Goal: Task Accomplishment & Management: Complete application form

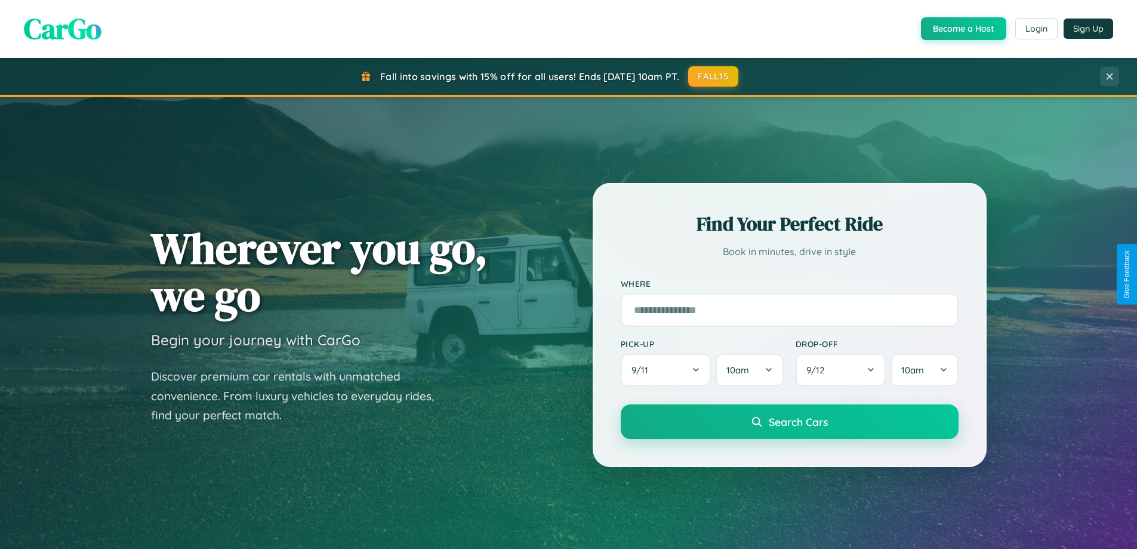
scroll to position [2297, 0]
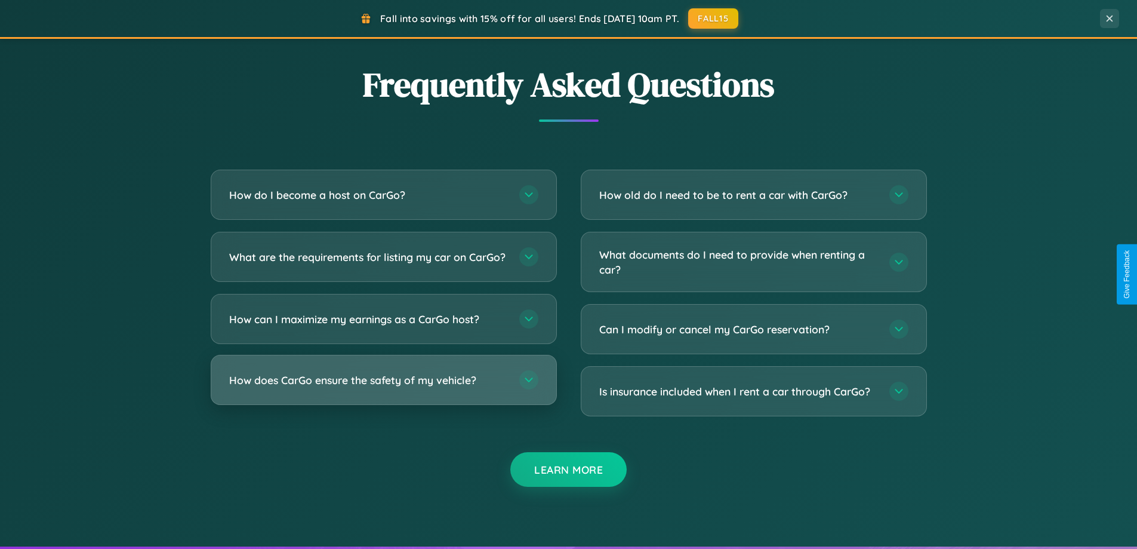
click at [383, 387] on h3 "How does CarGo ensure the safety of my vehicle?" at bounding box center [368, 380] width 278 height 15
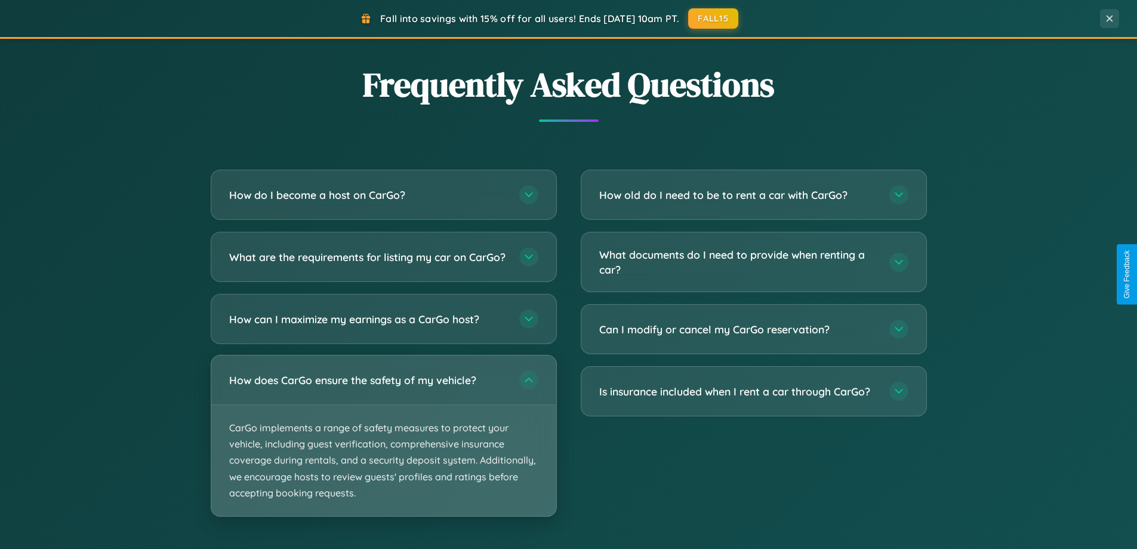
click at [383, 445] on p "CarGo implements a range of safety measures to protect your vehicle, including …" at bounding box center [383, 460] width 345 height 111
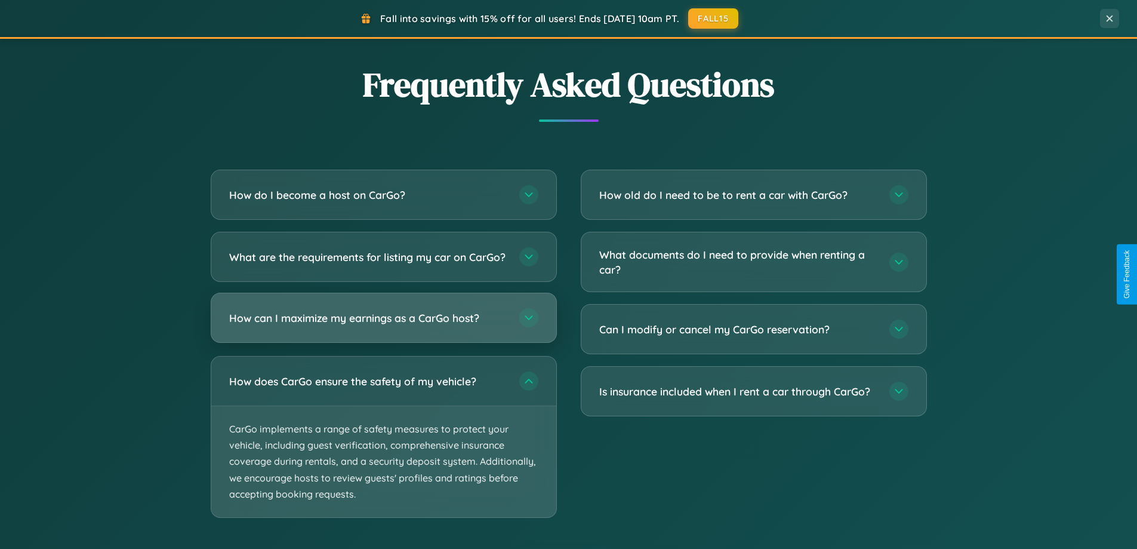
click at [383, 325] on h3 "How can I maximize my earnings as a CarGo host?" at bounding box center [368, 317] width 278 height 15
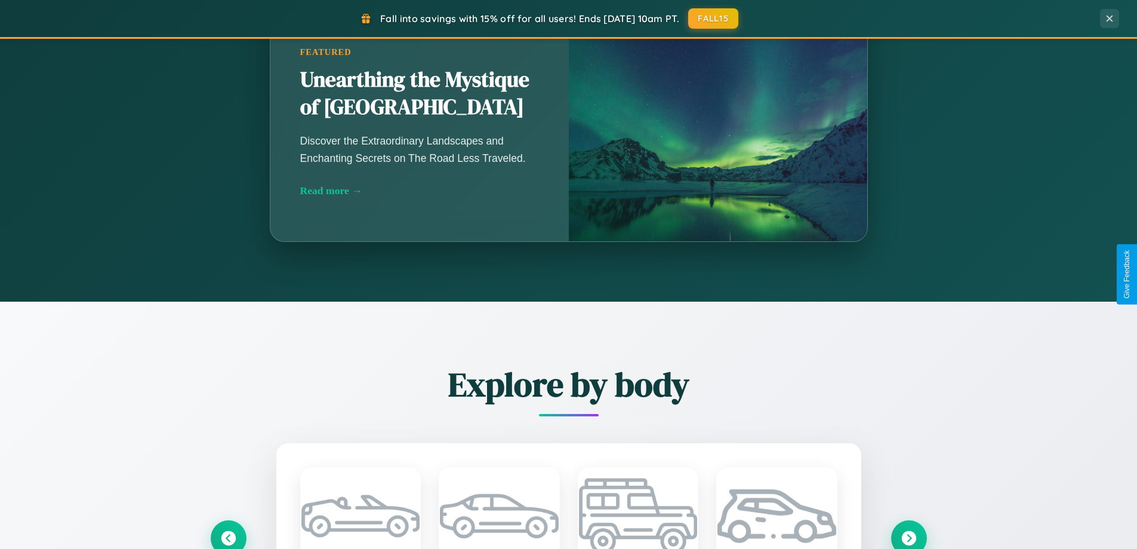
scroll to position [821, 0]
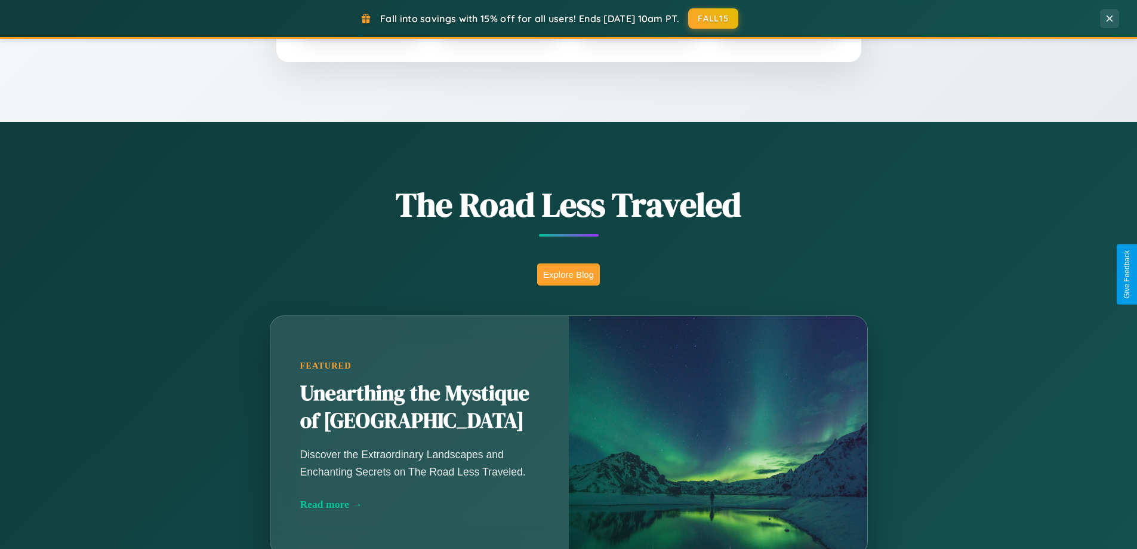
click at [568, 274] on button "Explore Blog" at bounding box center [568, 274] width 63 height 22
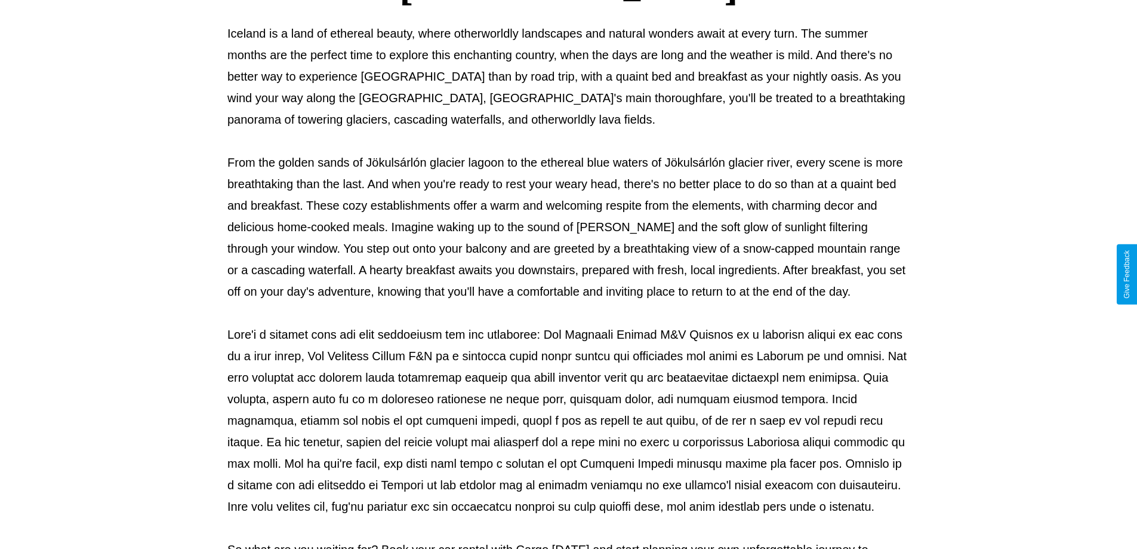
scroll to position [386, 0]
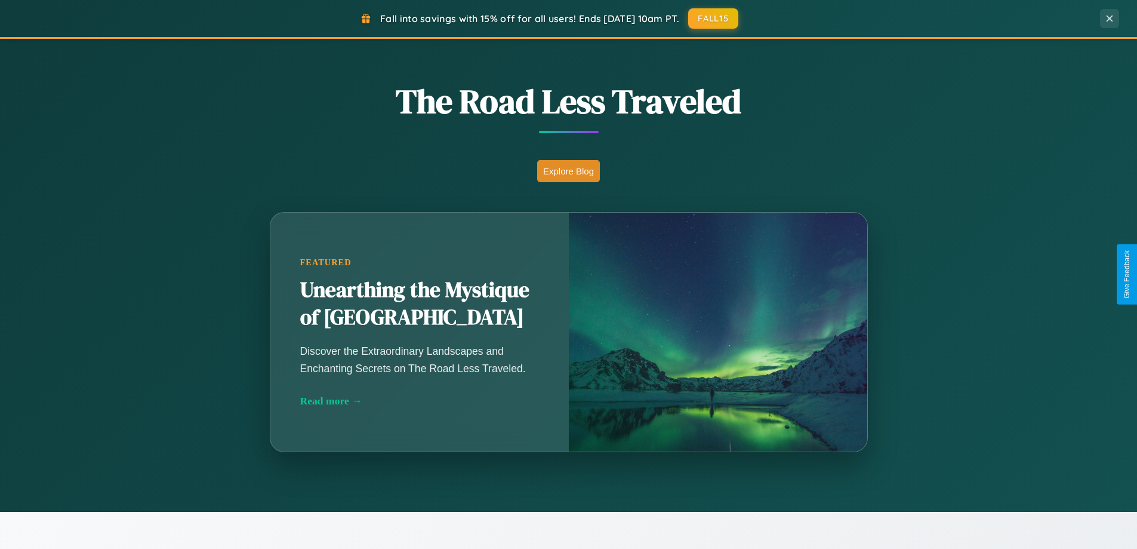
scroll to position [1918, 0]
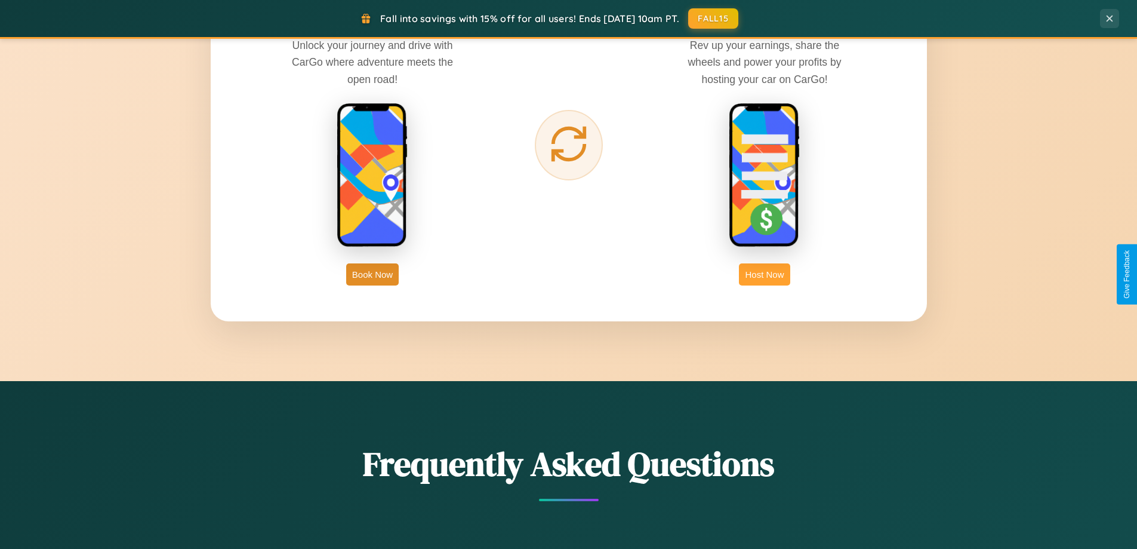
click at [765, 274] on button "Host Now" at bounding box center [764, 274] width 51 height 22
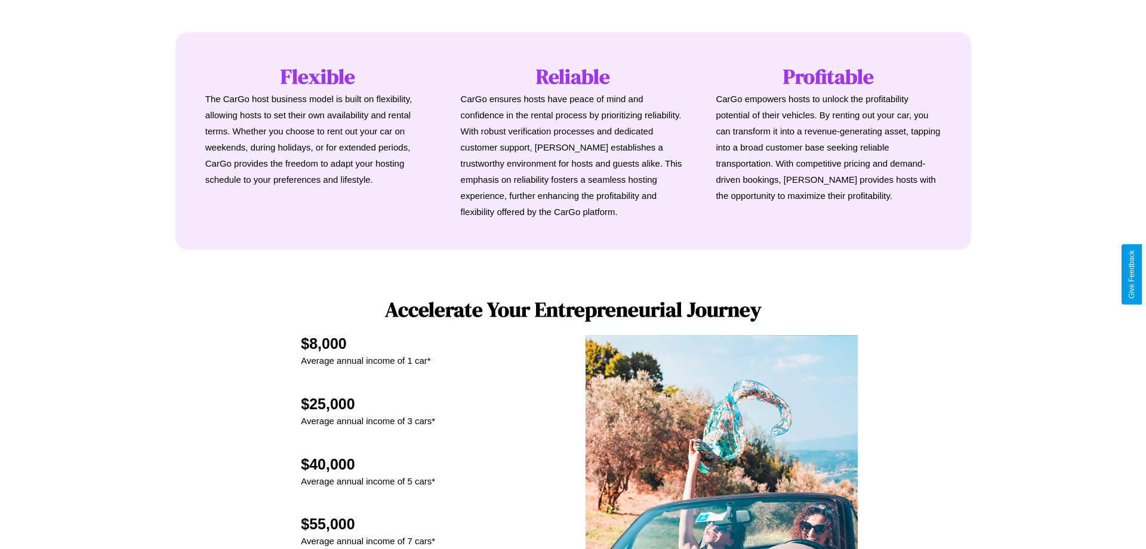
scroll to position [1245, 0]
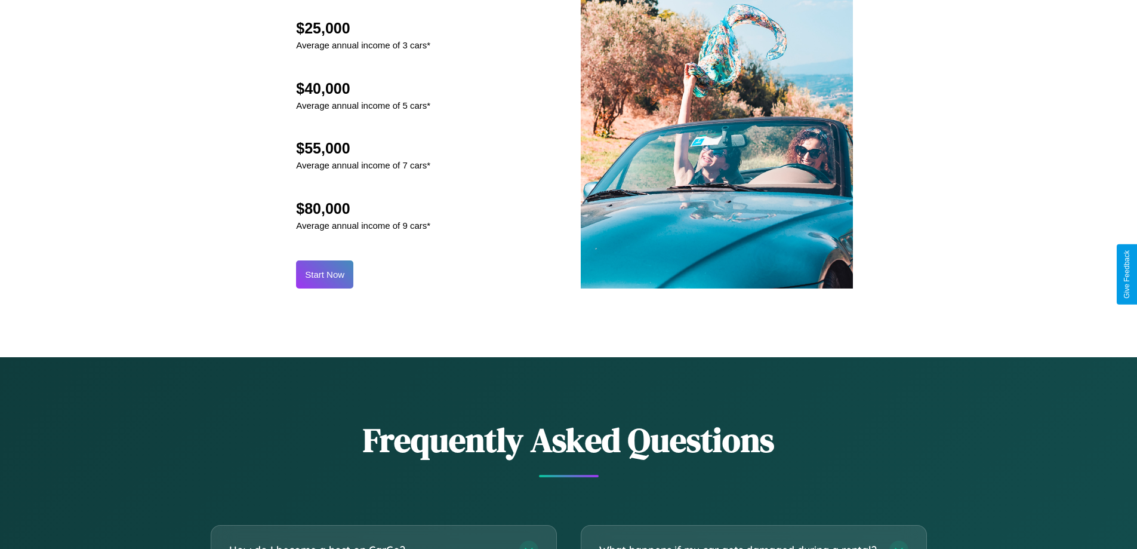
click at [325, 274] on button "Start Now" at bounding box center [324, 274] width 57 height 28
